Goal: Navigation & Orientation: Find specific page/section

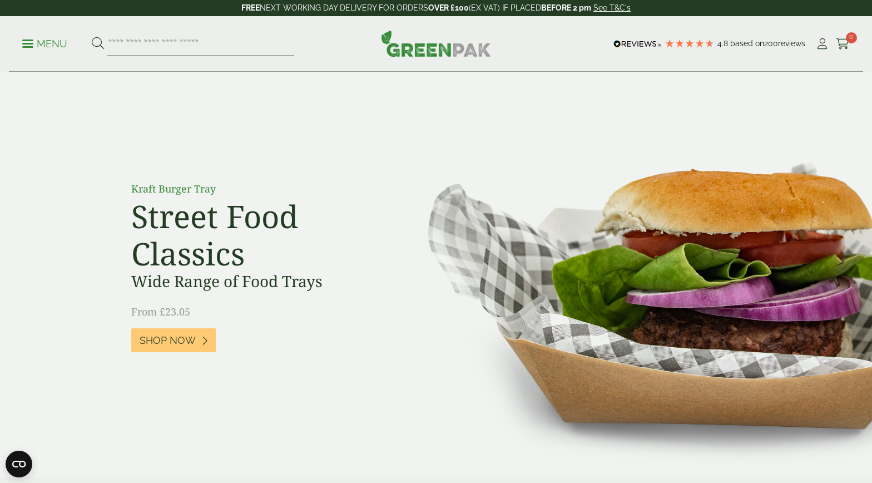
click at [27, 41] on p "Menu" at bounding box center [44, 43] width 45 height 13
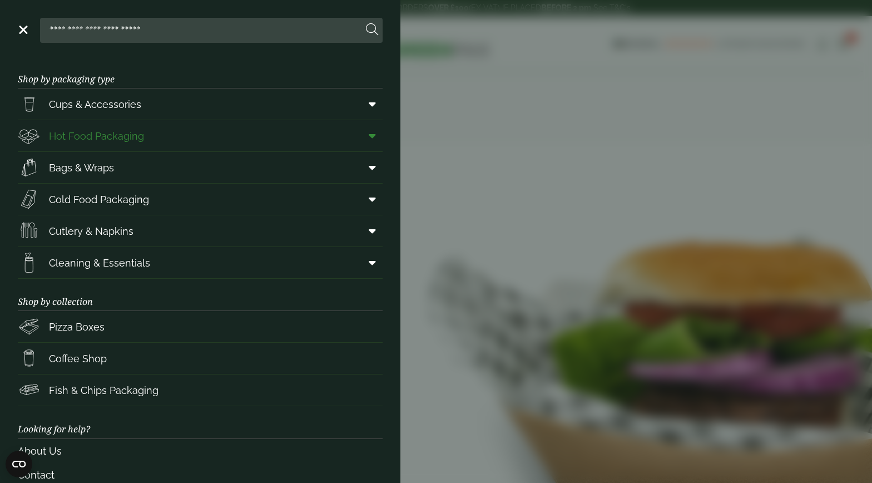
click at [115, 133] on span "Hot Food Packaging" at bounding box center [96, 136] width 95 height 15
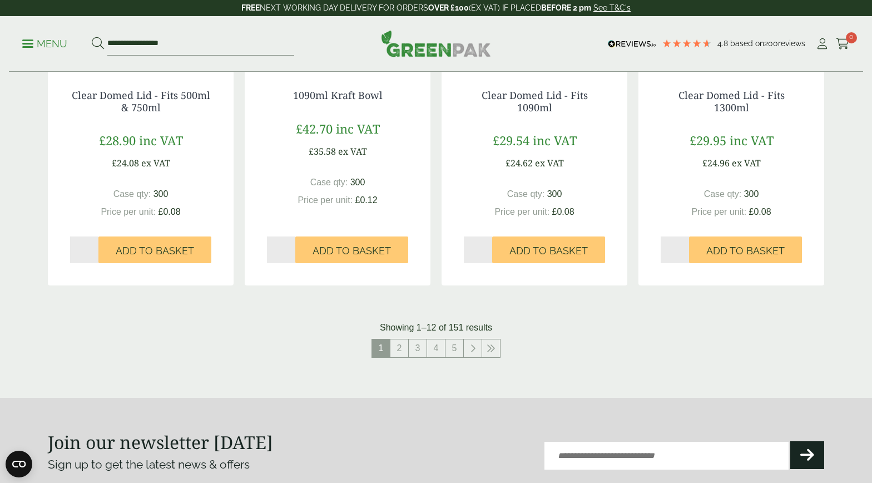
scroll to position [1143, 0]
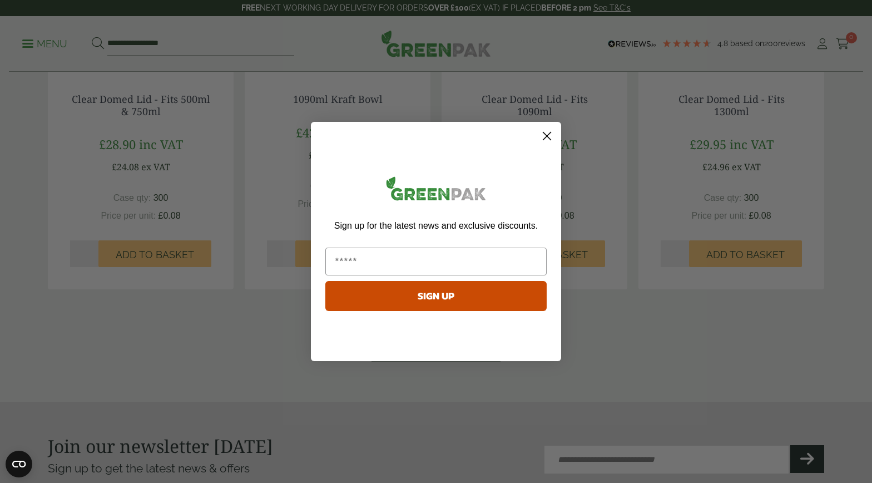
click at [547, 133] on circle "Close dialog" at bounding box center [547, 136] width 18 height 18
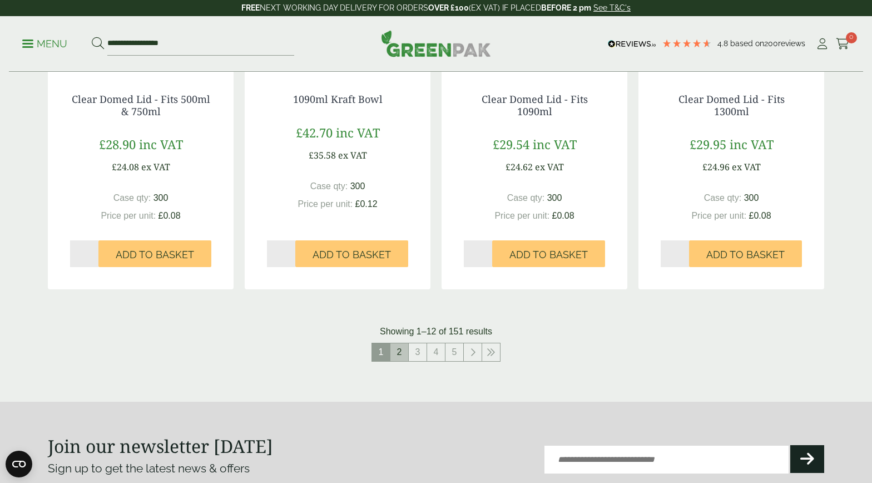
click at [401, 350] on link "2" at bounding box center [400, 352] width 18 height 18
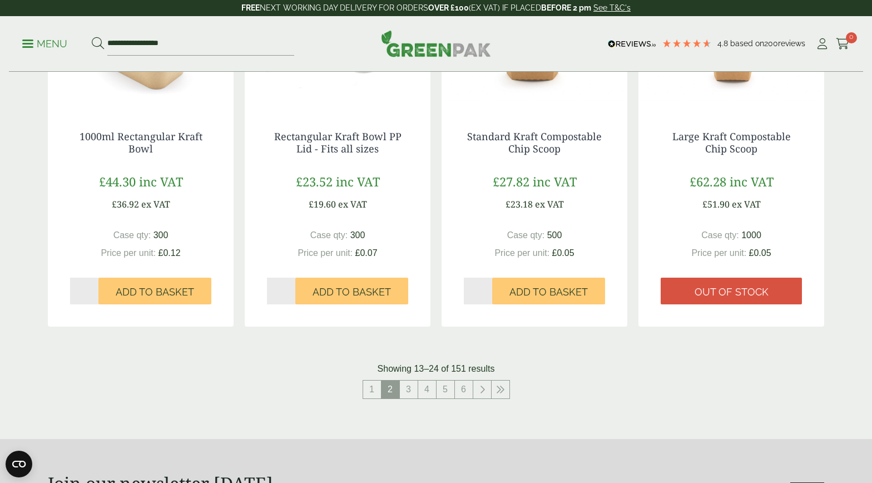
scroll to position [1107, 0]
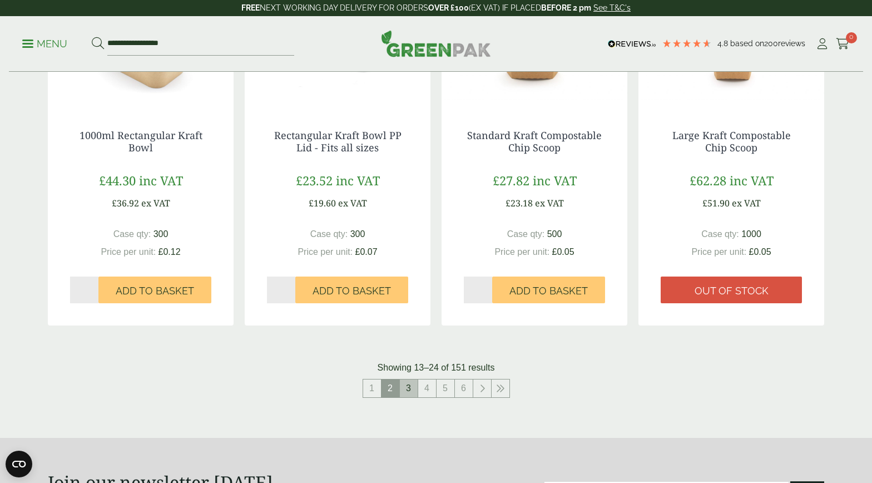
click at [409, 393] on link "3" at bounding box center [409, 388] width 18 height 18
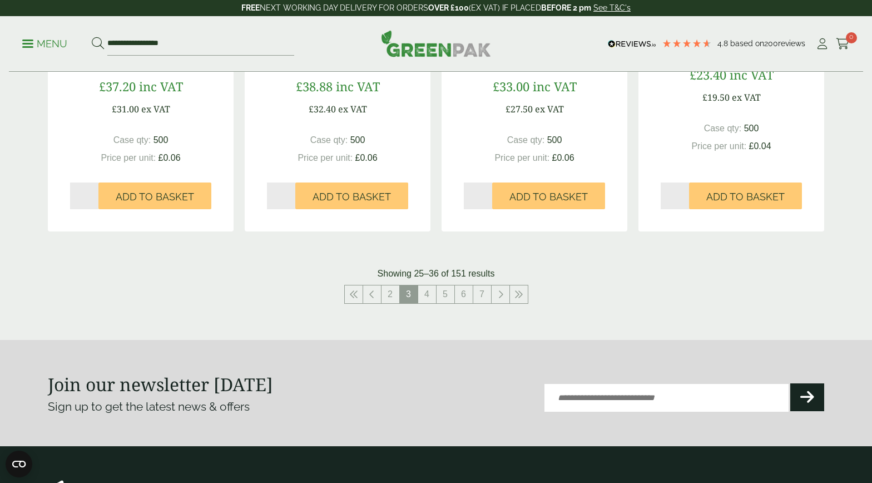
scroll to position [1216, 0]
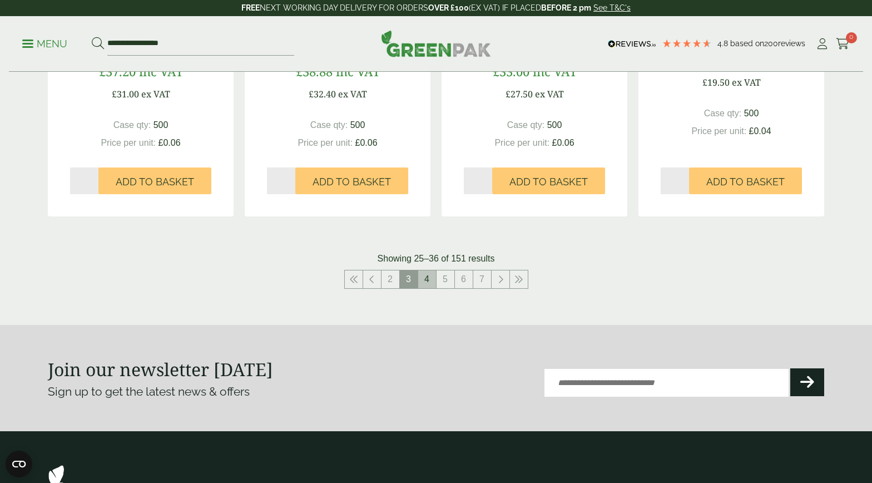
click at [423, 276] on link "4" at bounding box center [427, 279] width 18 height 18
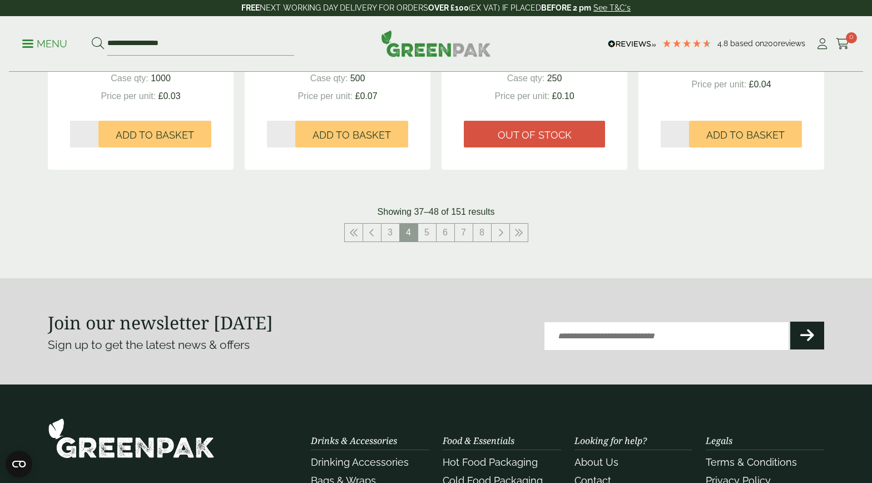
scroll to position [1265, 0]
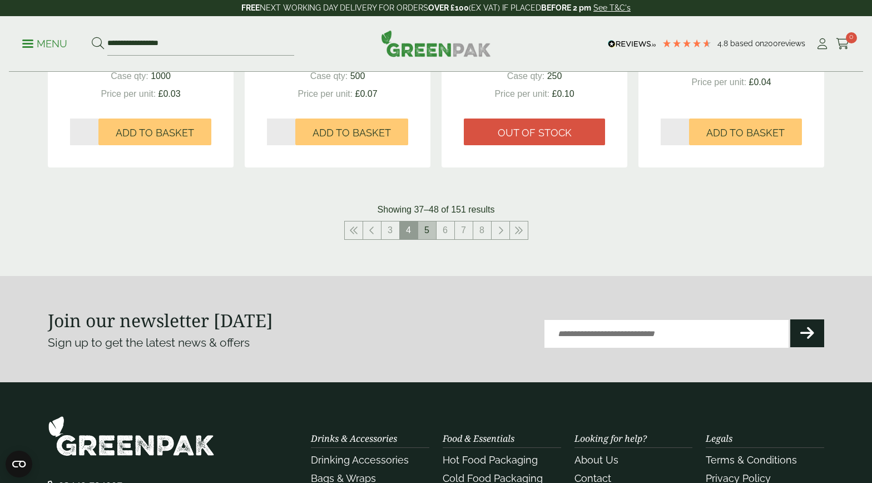
click at [432, 238] on link "5" at bounding box center [427, 230] width 18 height 18
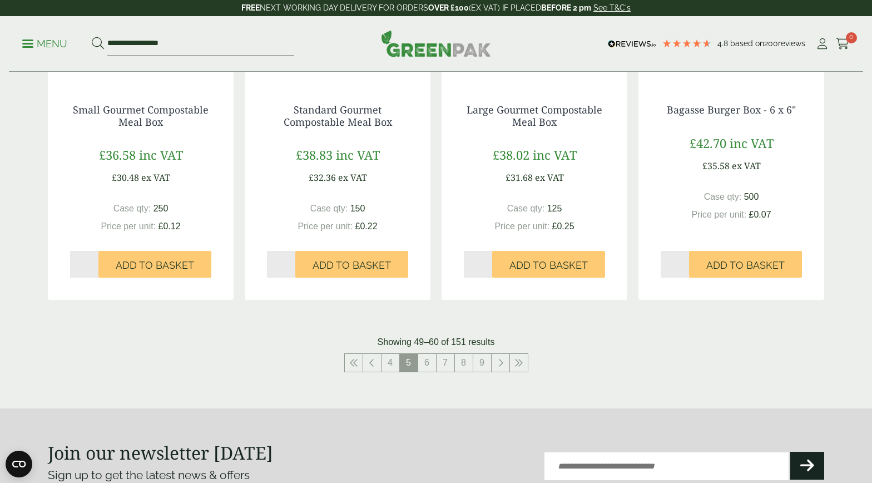
scroll to position [1134, 0]
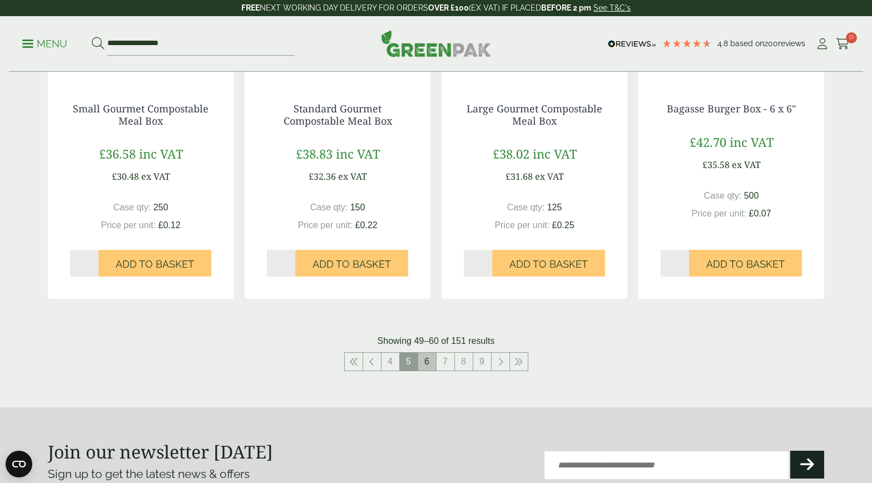
click at [425, 360] on link "6" at bounding box center [427, 362] width 18 height 18
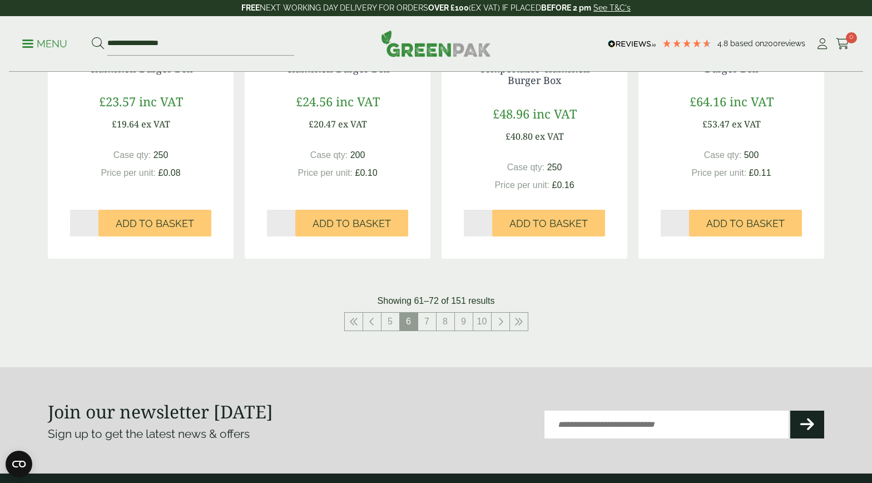
scroll to position [1187, 0]
click at [429, 315] on link "7" at bounding box center [427, 321] width 18 height 18
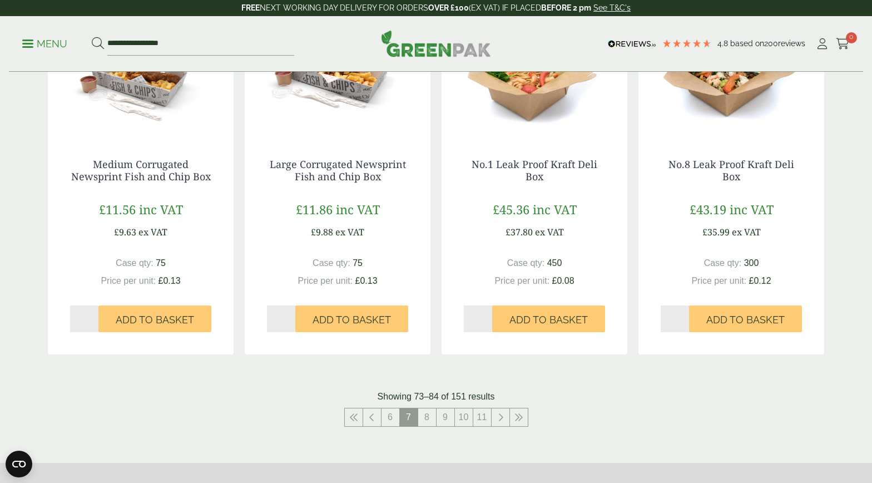
scroll to position [1081, 0]
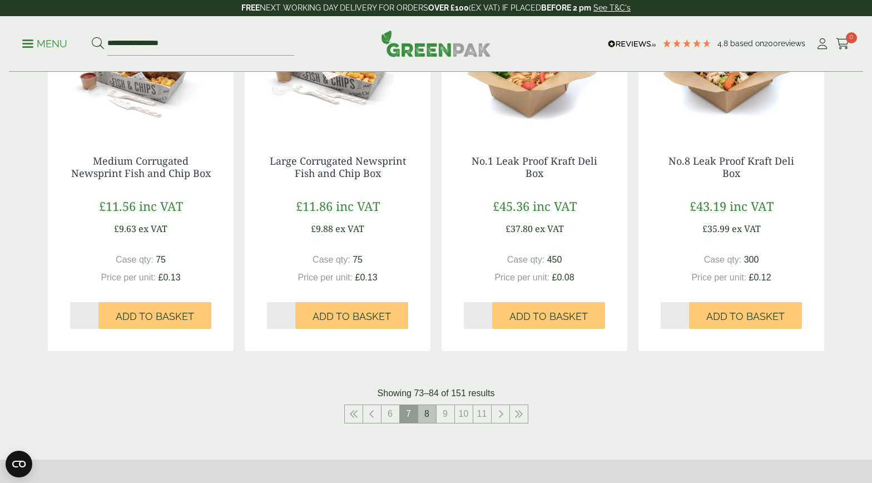
click at [426, 416] on link "8" at bounding box center [427, 414] width 18 height 18
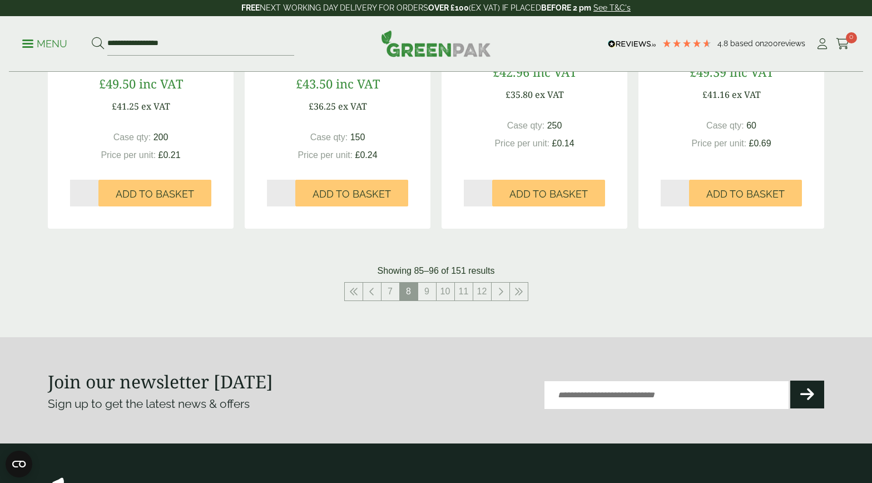
scroll to position [1208, 0]
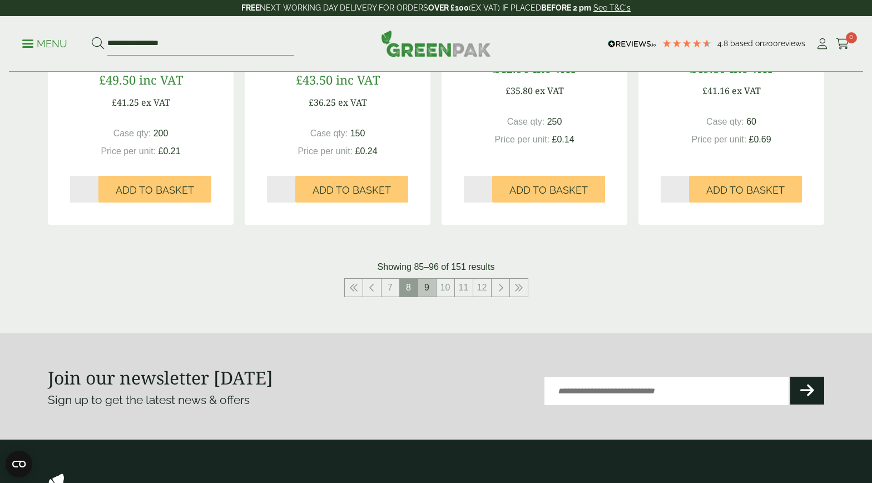
click at [435, 294] on link "9" at bounding box center [427, 288] width 18 height 18
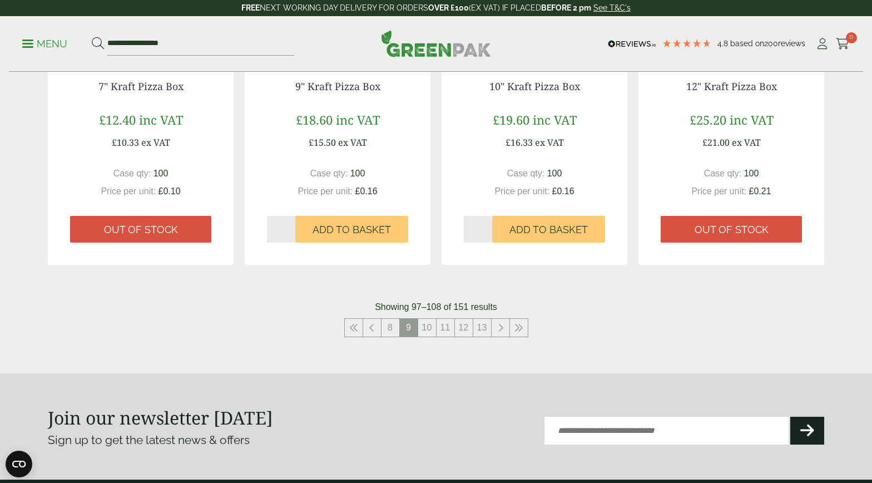
scroll to position [1157, 0]
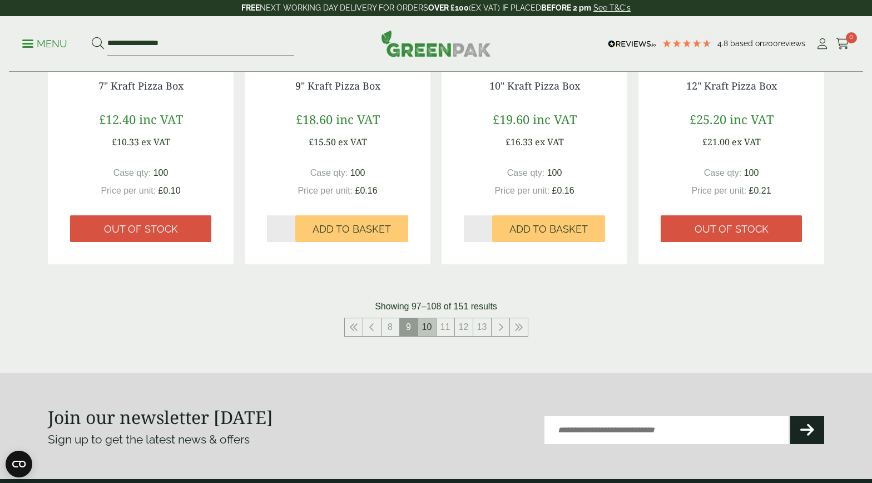
click at [426, 329] on link "10" at bounding box center [427, 327] width 18 height 18
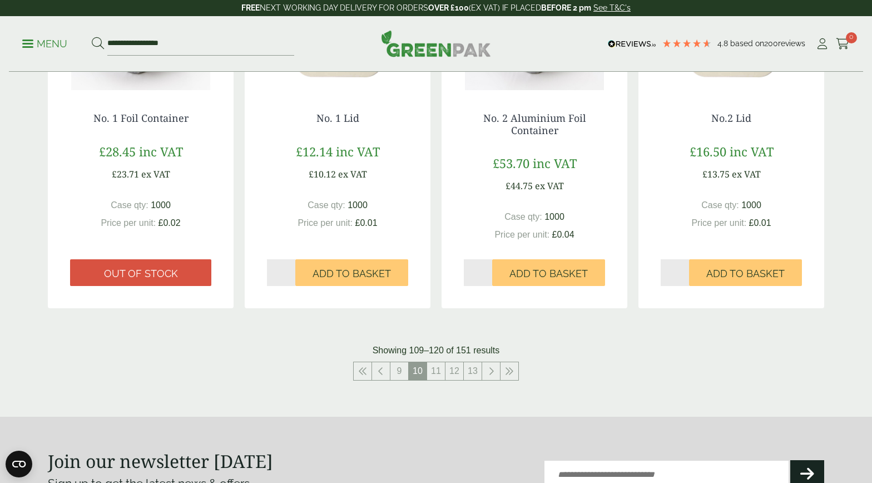
scroll to position [1129, 0]
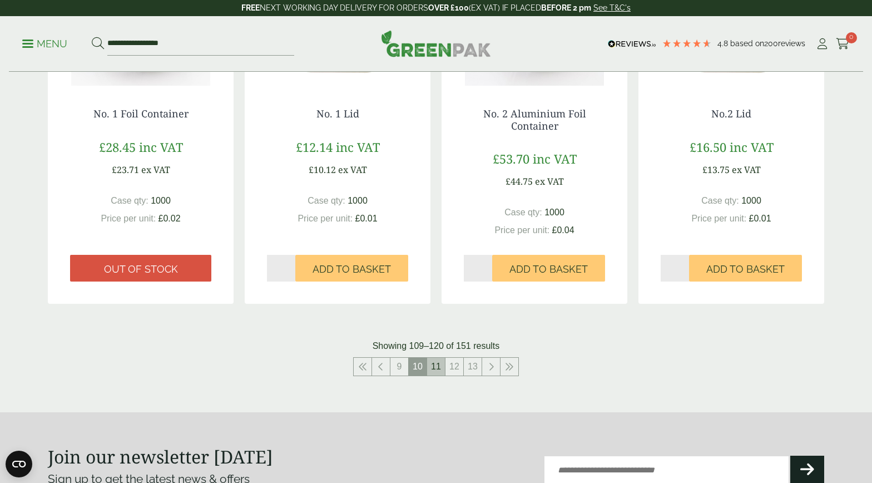
click at [435, 368] on link "11" at bounding box center [436, 367] width 18 height 18
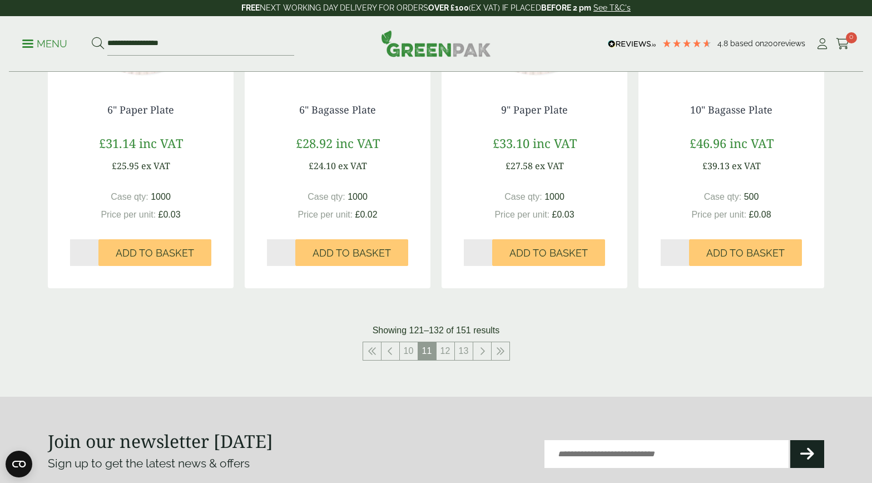
scroll to position [1135, 0]
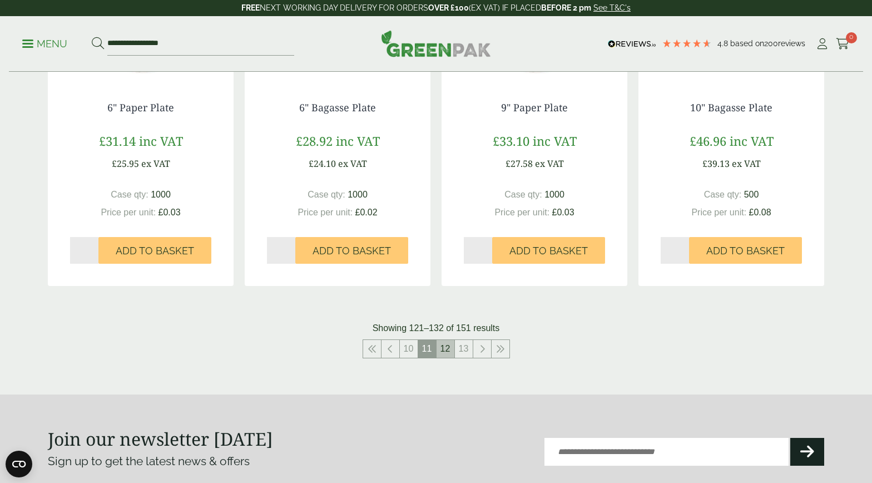
click at [444, 345] on link "12" at bounding box center [446, 349] width 18 height 18
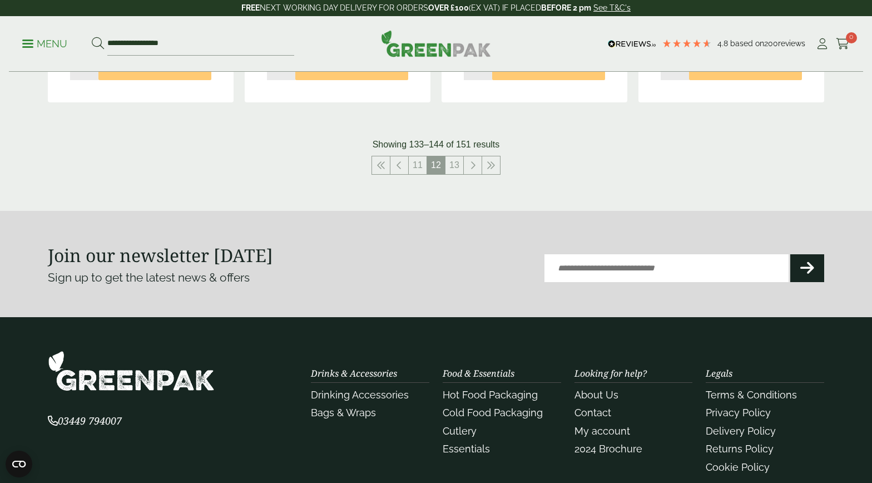
scroll to position [1321, 0]
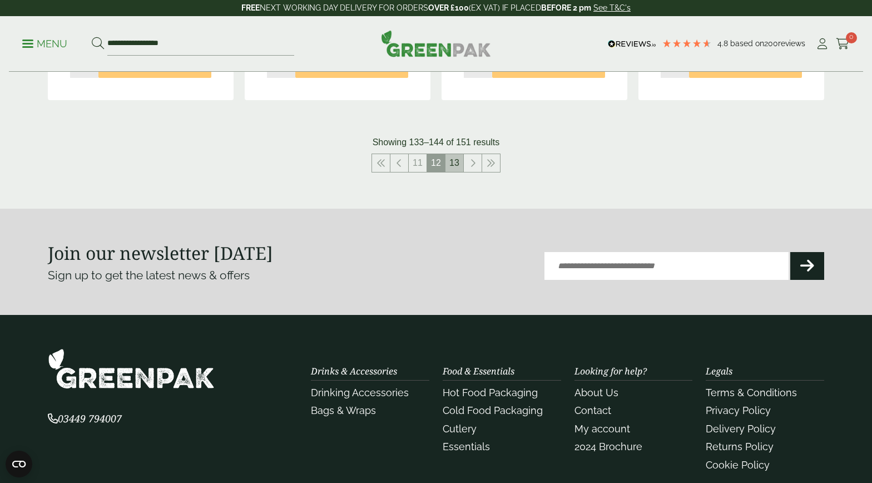
click at [453, 165] on link "13" at bounding box center [455, 163] width 18 height 18
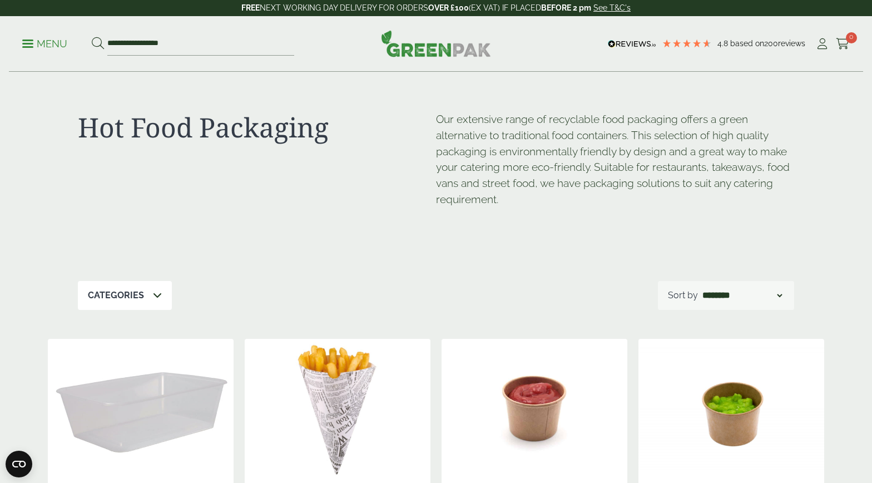
click at [26, 47] on link "Menu" at bounding box center [44, 42] width 45 height 11
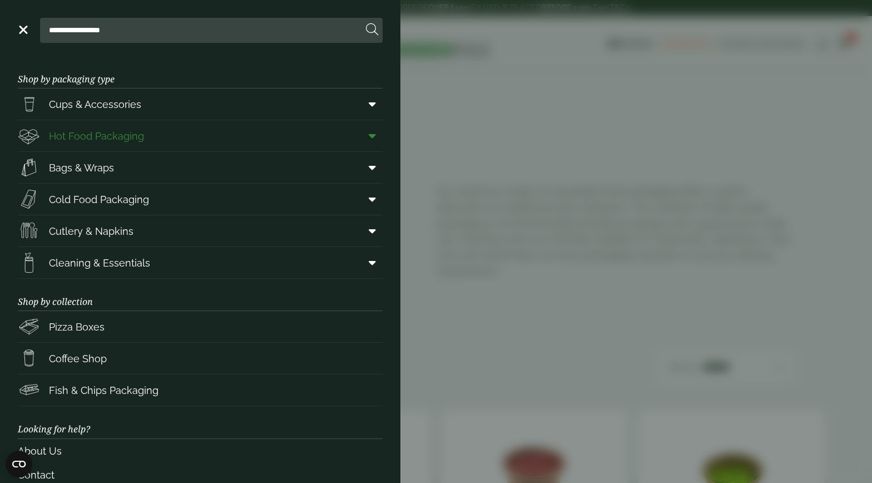
click at [302, 145] on link "Hot Food Packaging" at bounding box center [200, 135] width 365 height 31
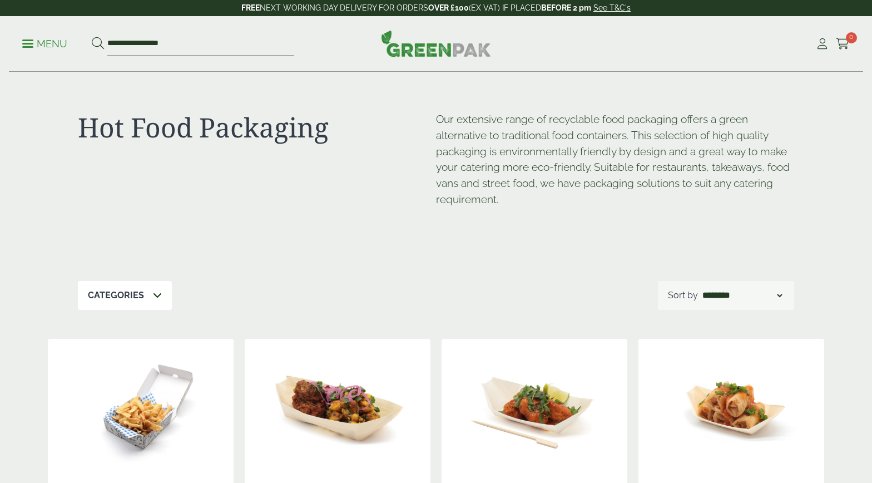
click at [28, 41] on p "Menu" at bounding box center [44, 43] width 45 height 13
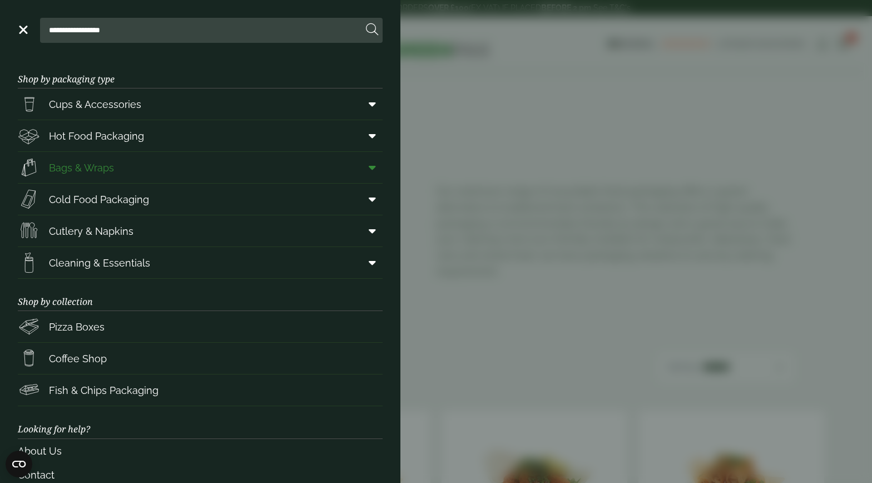
click at [374, 171] on icon at bounding box center [372, 167] width 7 height 11
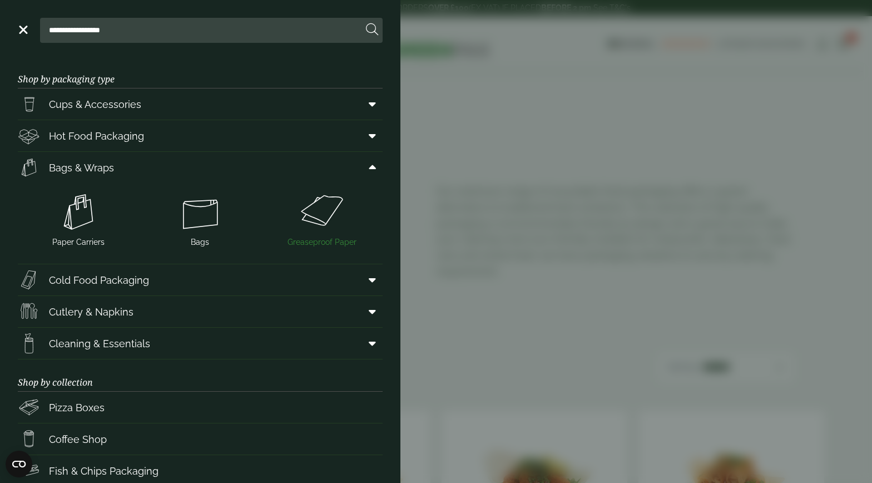
click at [325, 194] on img at bounding box center [321, 212] width 113 height 45
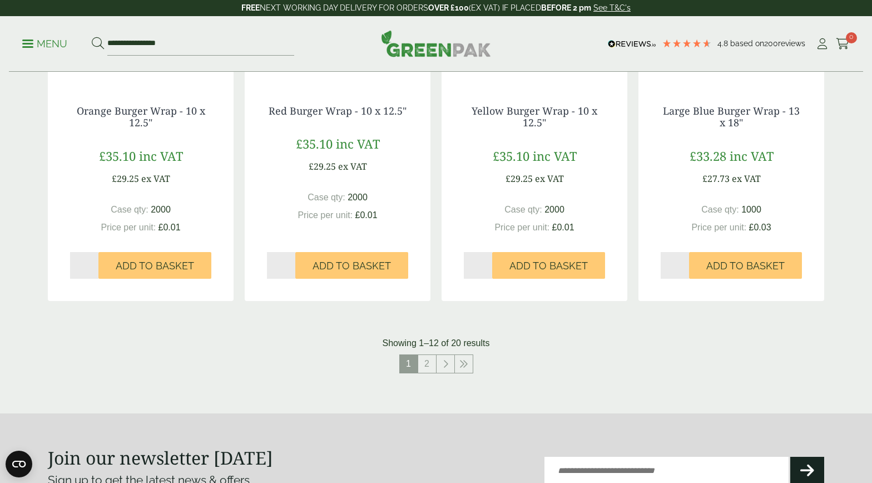
scroll to position [1076, 0]
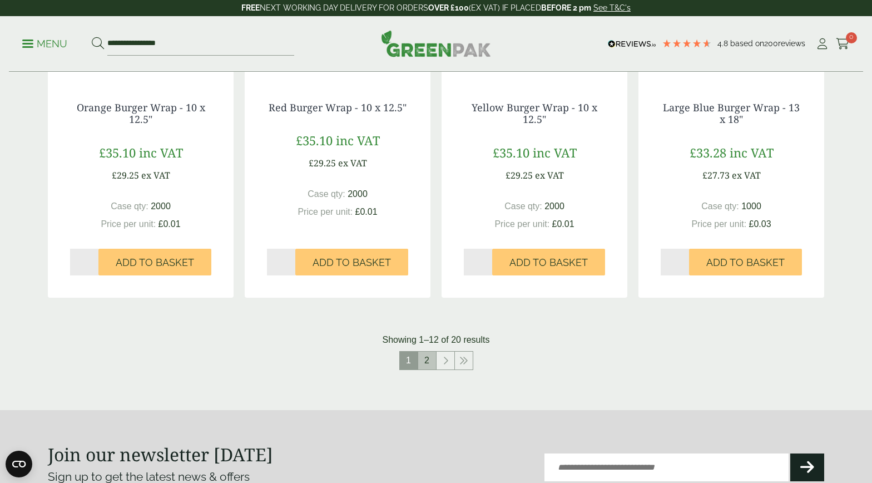
click at [427, 360] on link "2" at bounding box center [427, 361] width 18 height 18
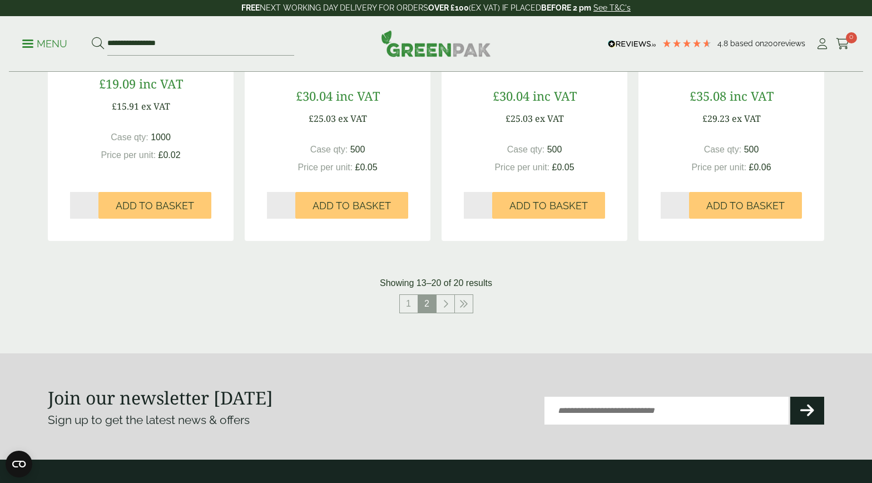
scroll to position [788, 0]
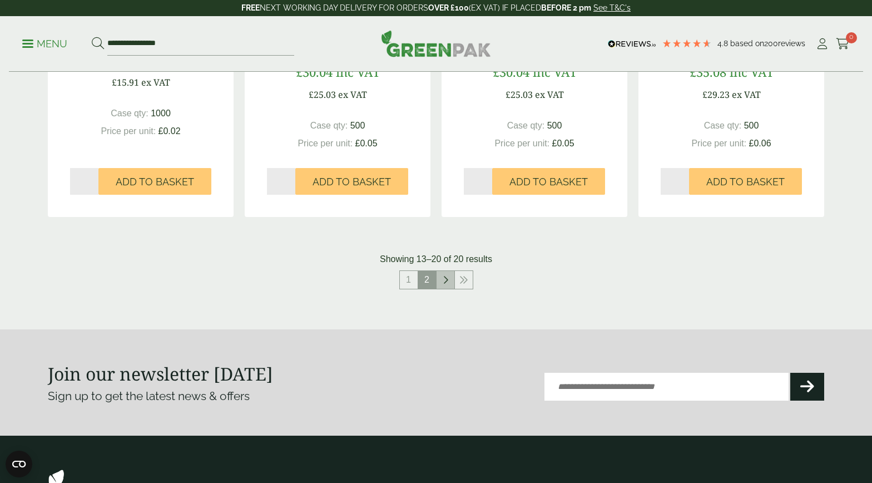
click at [445, 275] on icon at bounding box center [446, 279] width 6 height 9
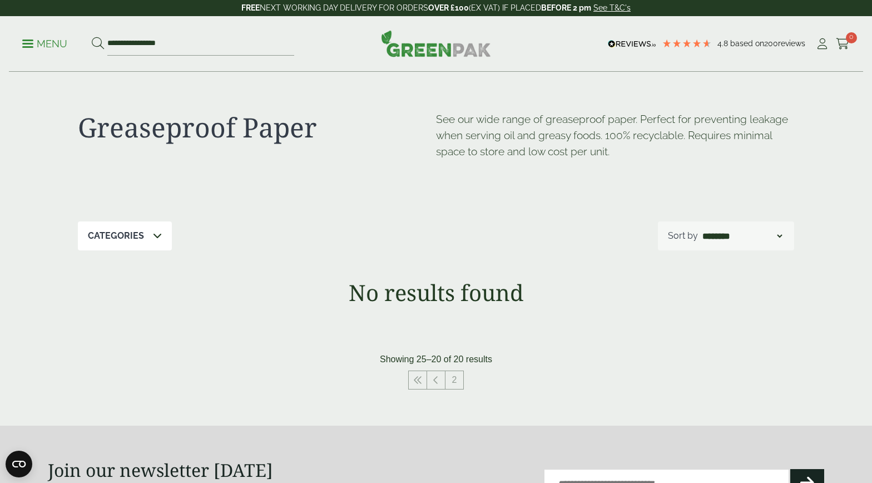
click at [430, 47] on img at bounding box center [436, 43] width 110 height 27
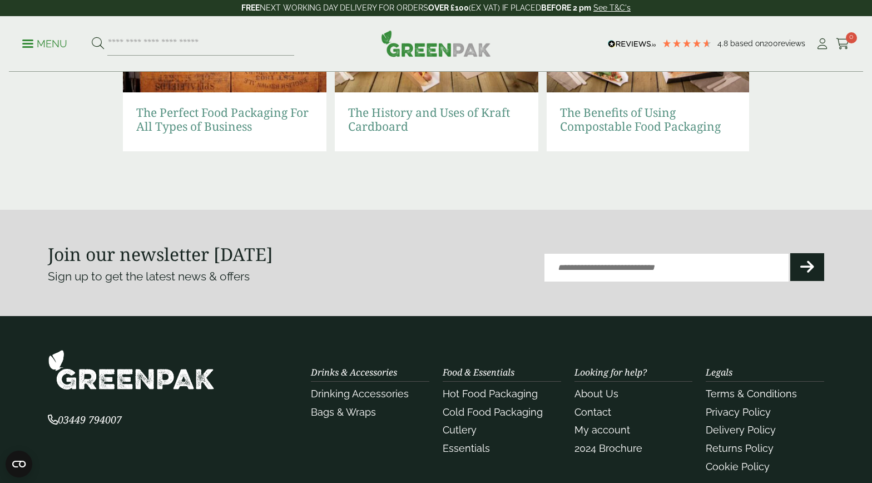
scroll to position [2536, 0]
